Goal: Complete application form

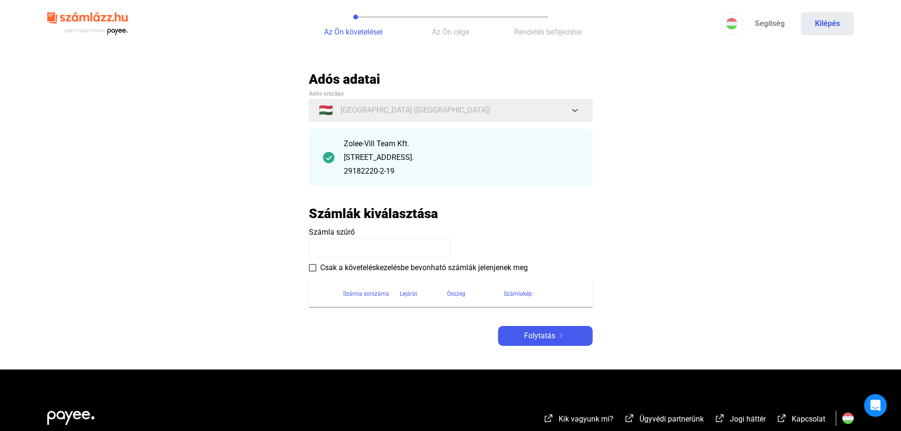
click at [352, 251] on input at bounding box center [380, 248] width 142 height 20
click at [315, 270] on span at bounding box center [313, 268] width 8 height 8
click at [340, 247] on input at bounding box center [380, 248] width 142 height 20
type input "*****"
drag, startPoint x: 349, startPoint y: 251, endPoint x: 251, endPoint y: 246, distance: 98.1
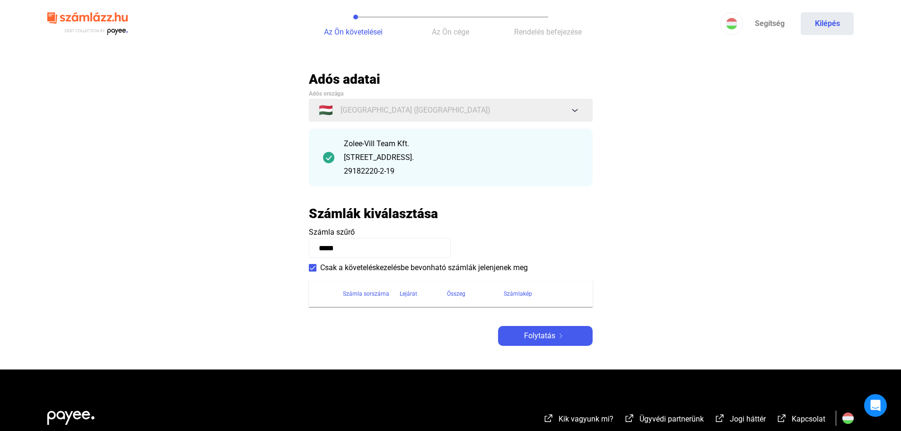
click at [251, 248] on main "Automatikusan mentve Adós adatai Adós országa 🇭🇺 [GEOGRAPHIC_DATA] ([GEOGRAPHIC…" at bounding box center [450, 220] width 901 height 299
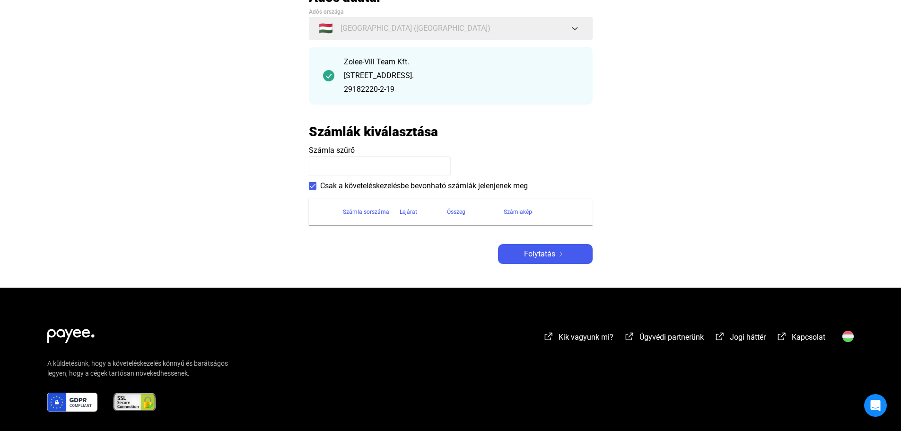
scroll to position [78, 0]
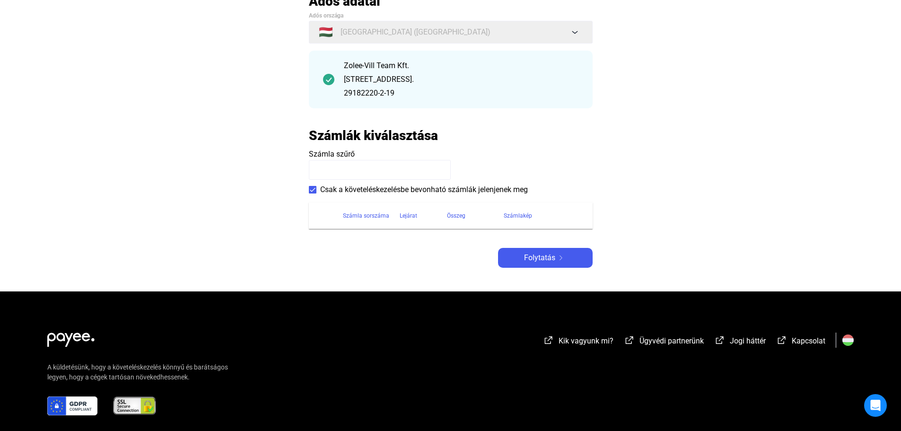
click at [316, 188] on span at bounding box center [313, 190] width 8 height 8
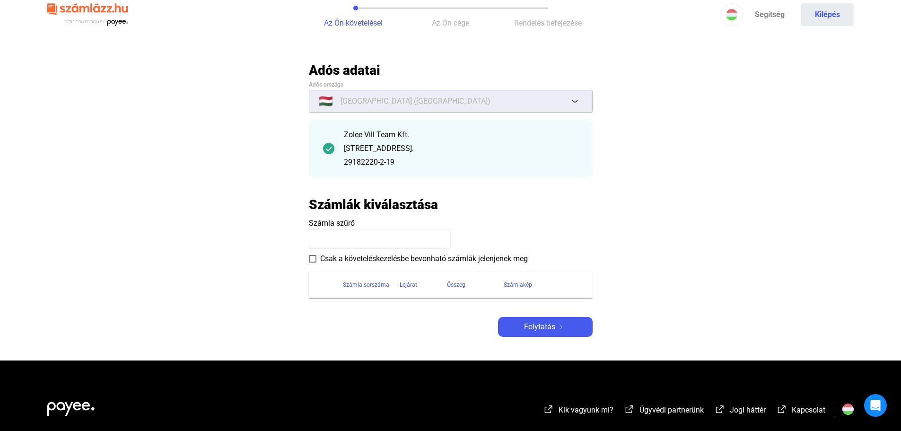
scroll to position [0, 0]
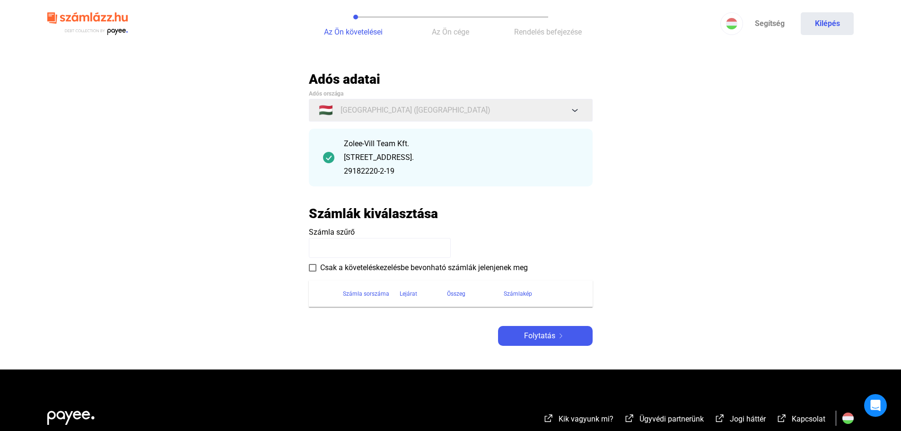
click at [369, 240] on input at bounding box center [380, 248] width 142 height 20
type input "**********"
click at [368, 334] on div "**********" at bounding box center [451, 208] width 284 height 275
click at [549, 348] on main "**********" at bounding box center [450, 220] width 901 height 299
click at [539, 340] on span "Folytatás" at bounding box center [539, 335] width 31 height 11
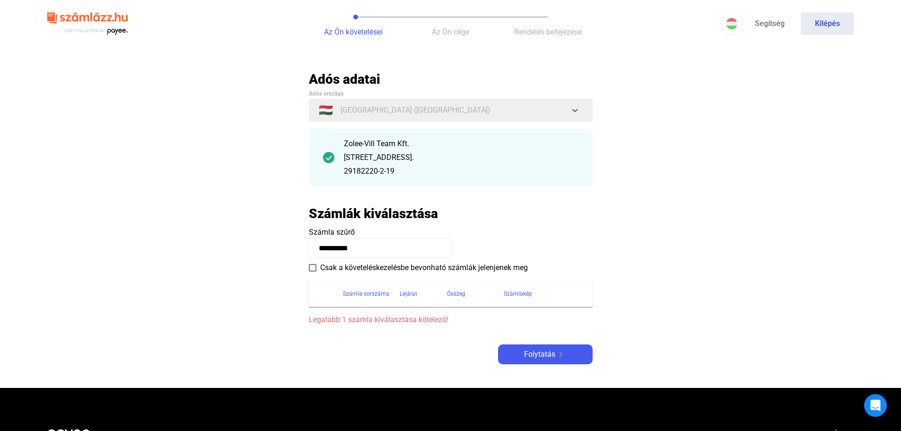
click at [386, 322] on span "Legalább 1 számla kiválasztása kötelező!" at bounding box center [451, 319] width 284 height 11
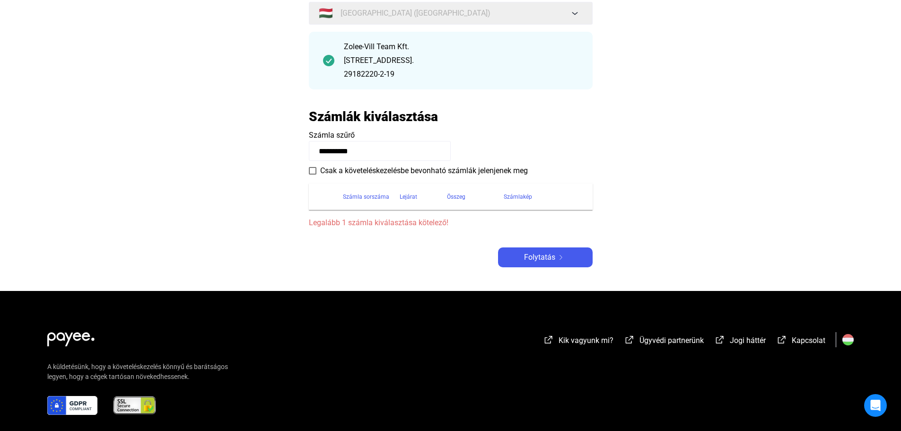
scroll to position [95, 0]
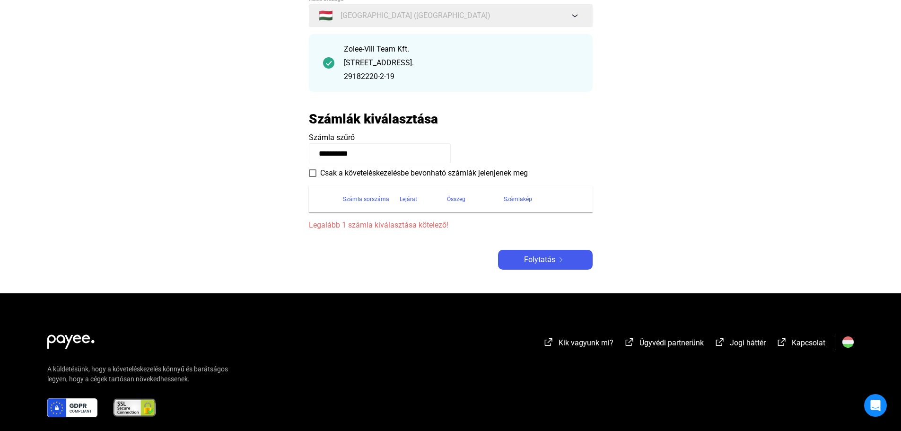
click at [309, 173] on span at bounding box center [313, 173] width 8 height 8
click at [396, 58] on div "[STREET_ADDRESS]." at bounding box center [461, 62] width 235 height 11
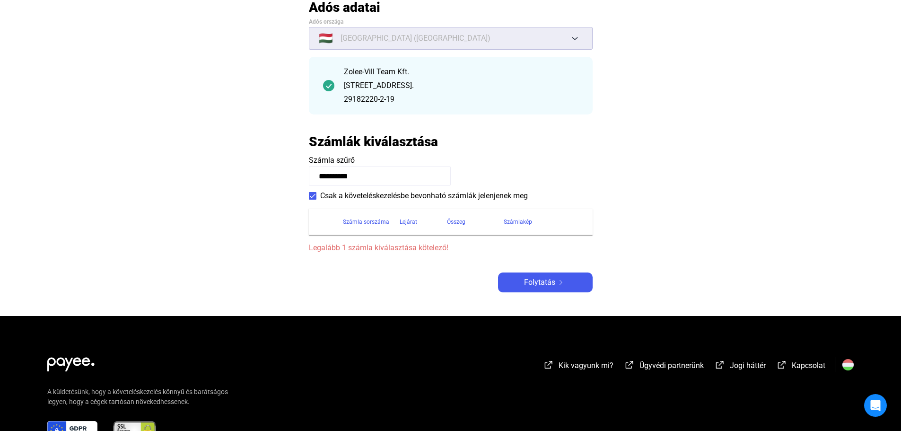
scroll to position [0, 0]
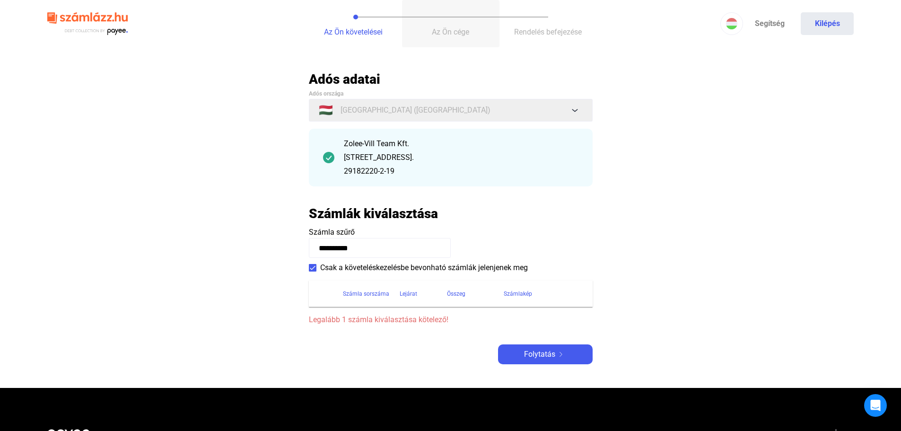
click at [462, 30] on span "Az Ön cége" at bounding box center [450, 31] width 37 height 9
click at [551, 27] on span "Rendelés befejezése" at bounding box center [548, 31] width 68 height 9
click at [313, 30] on button "Az Ön követelései" at bounding box center [353, 23] width 97 height 47
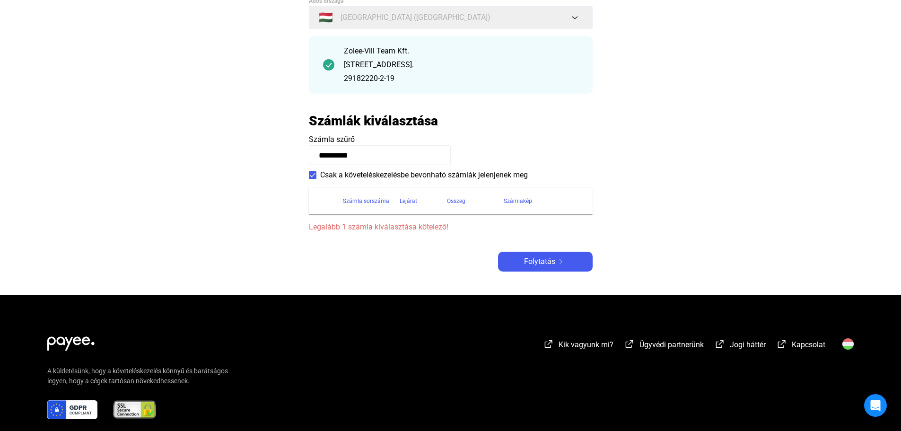
scroll to position [95, 0]
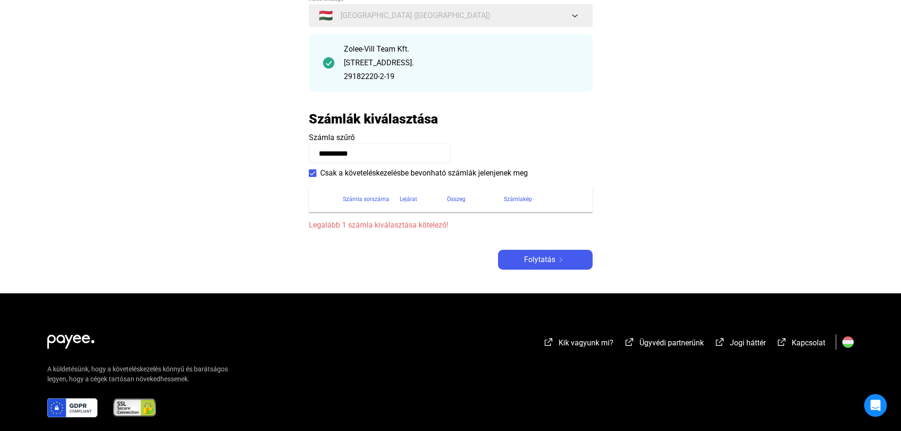
click at [316, 168] on label "Csak a követeléskezelésbe bevonható számlák jelenjenek meg" at bounding box center [418, 172] width 219 height 11
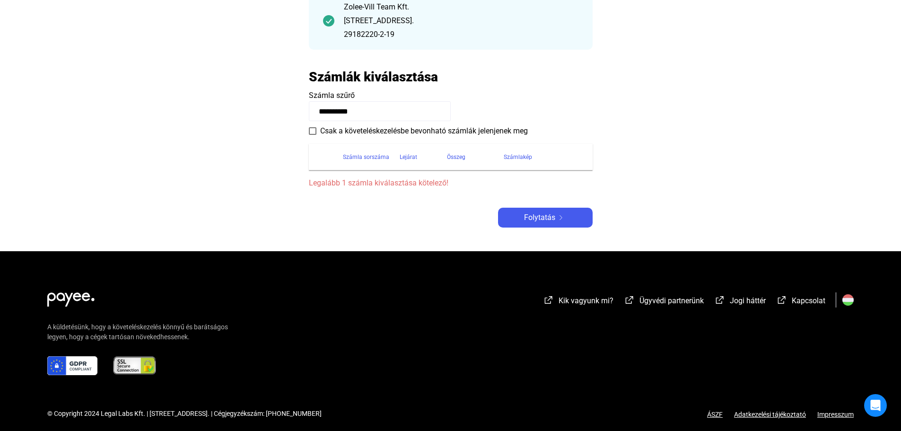
scroll to position [144, 0]
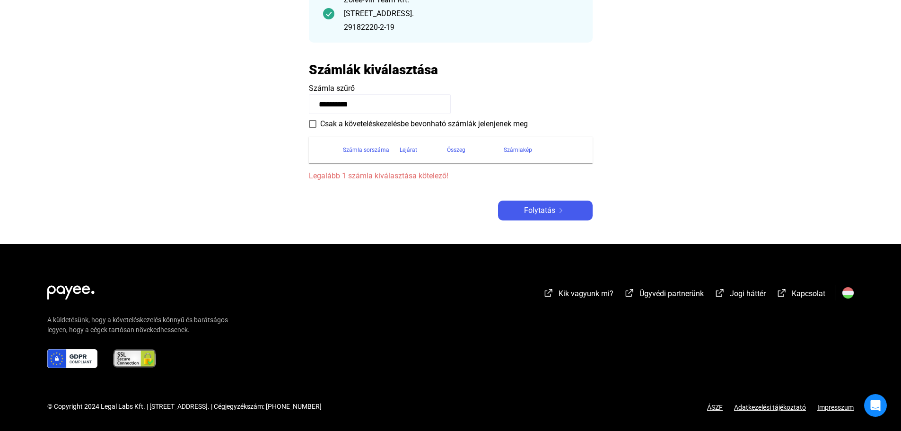
click at [404, 179] on span "Legalább 1 számla kiválasztása kötelező!" at bounding box center [451, 175] width 284 height 11
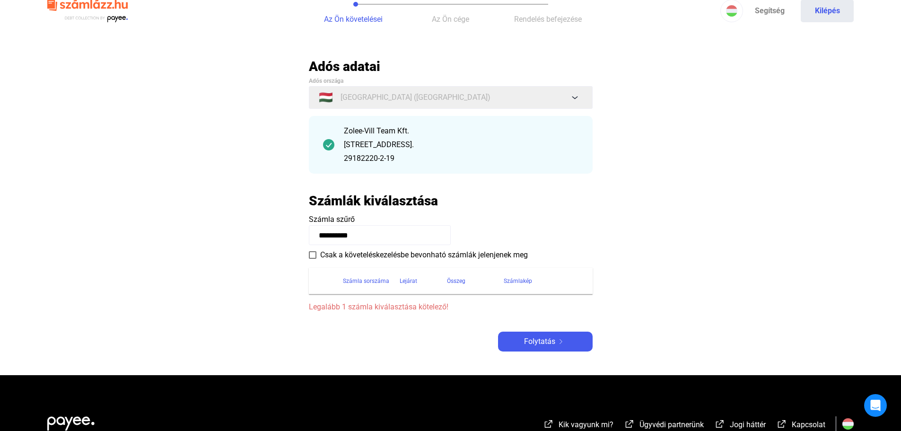
scroll to position [2, 0]
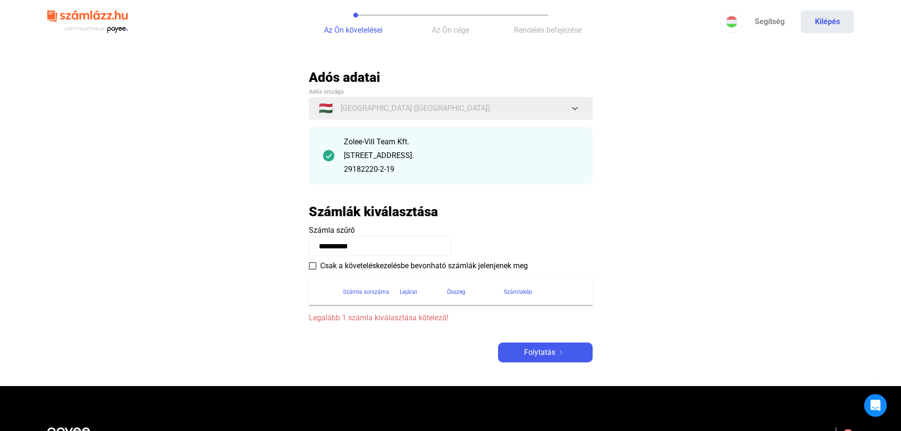
click at [379, 146] on div "Zolee-Vill Team Kft." at bounding box center [461, 141] width 235 height 11
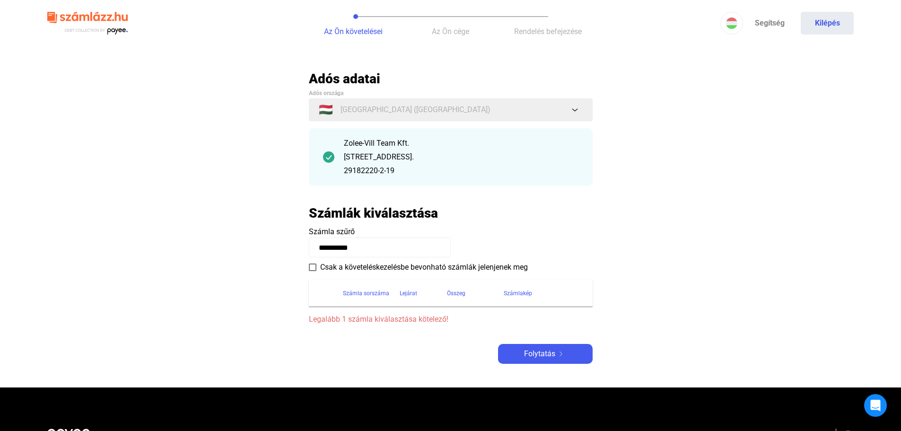
scroll to position [0, 0]
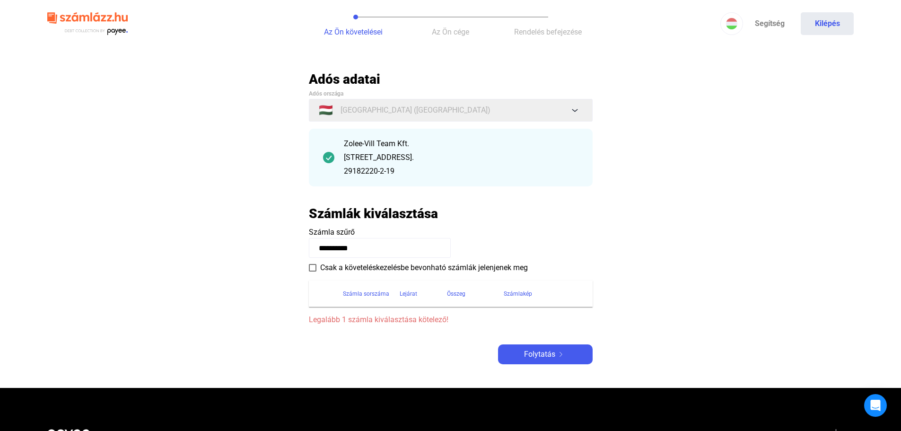
click at [447, 162] on div "[STREET_ADDRESS]." at bounding box center [461, 157] width 235 height 11
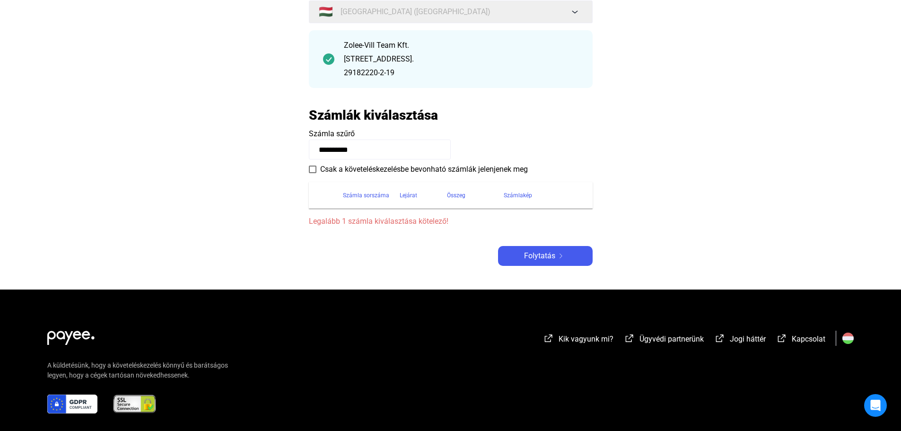
scroll to position [142, 0]
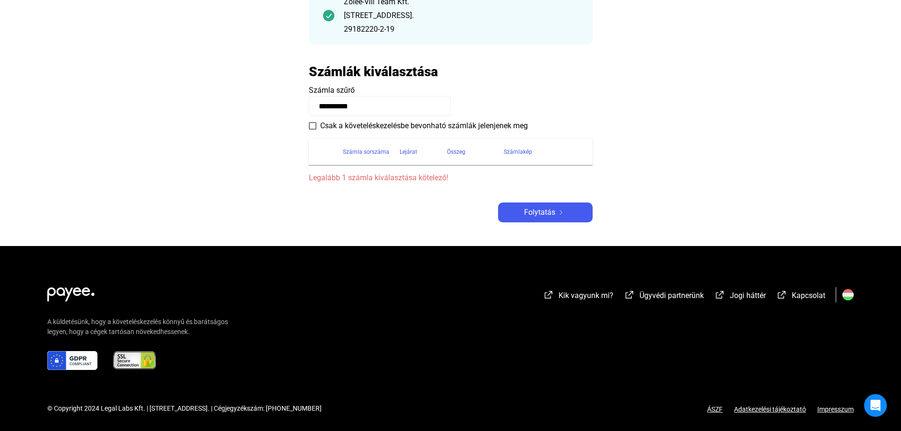
click at [372, 153] on div "Számla sorszáma" at bounding box center [366, 151] width 46 height 11
click at [384, 181] on span "Legalább 1 számla kiválasztása kötelező!" at bounding box center [451, 177] width 284 height 11
